Goal: Task Accomplishment & Management: Manage account settings

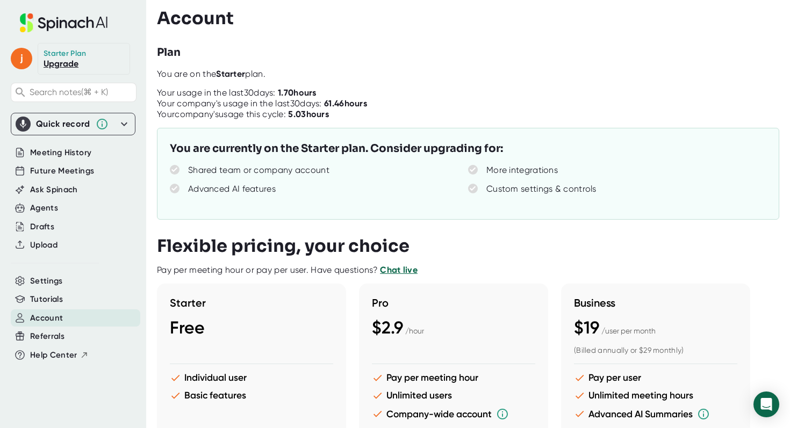
click at [124, 128] on icon at bounding box center [124, 124] width 13 height 13
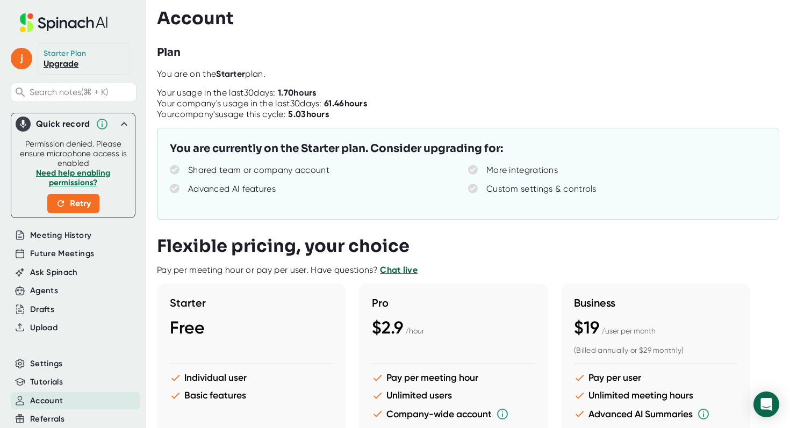
click at [78, 18] on icon at bounding box center [63, 22] width 143 height 19
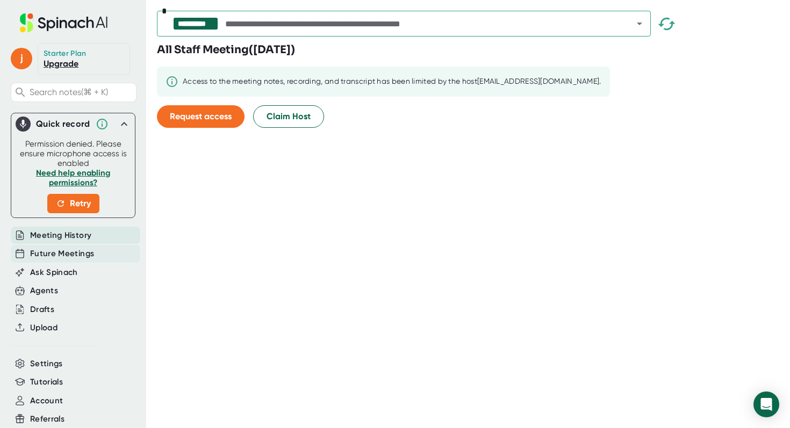
click at [47, 256] on span "Future Meetings" at bounding box center [62, 254] width 64 height 12
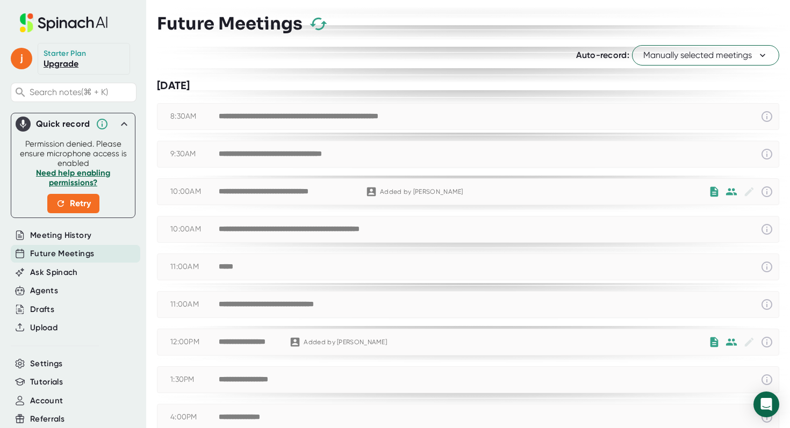
click at [718, 56] on span "Manually selected meetings" at bounding box center [705, 55] width 125 height 13
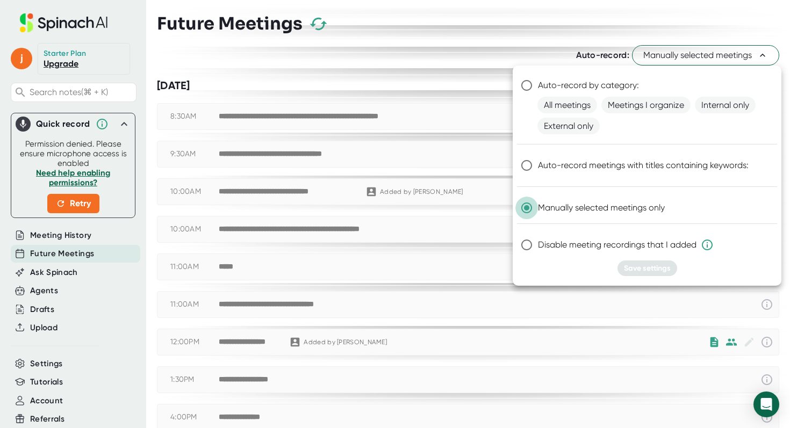
click at [524, 206] on input "Manually selected meetings only" at bounding box center [526, 208] width 23 height 23
click at [518, 26] on div at bounding box center [395, 214] width 790 height 428
